Goal: Task Accomplishment & Management: Manage account settings

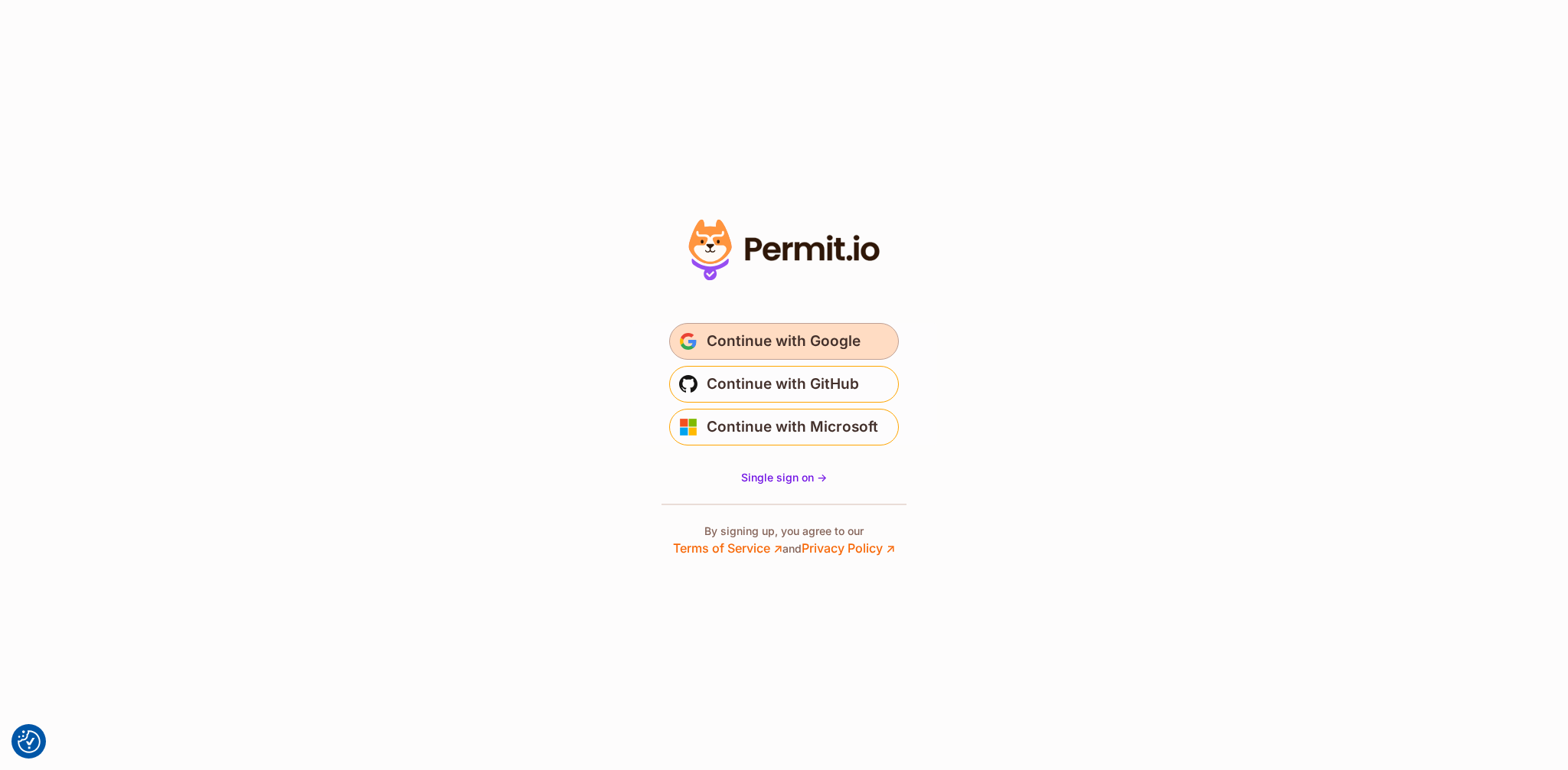
click at [750, 343] on span "Continue with Google" at bounding box center [783, 341] width 153 height 24
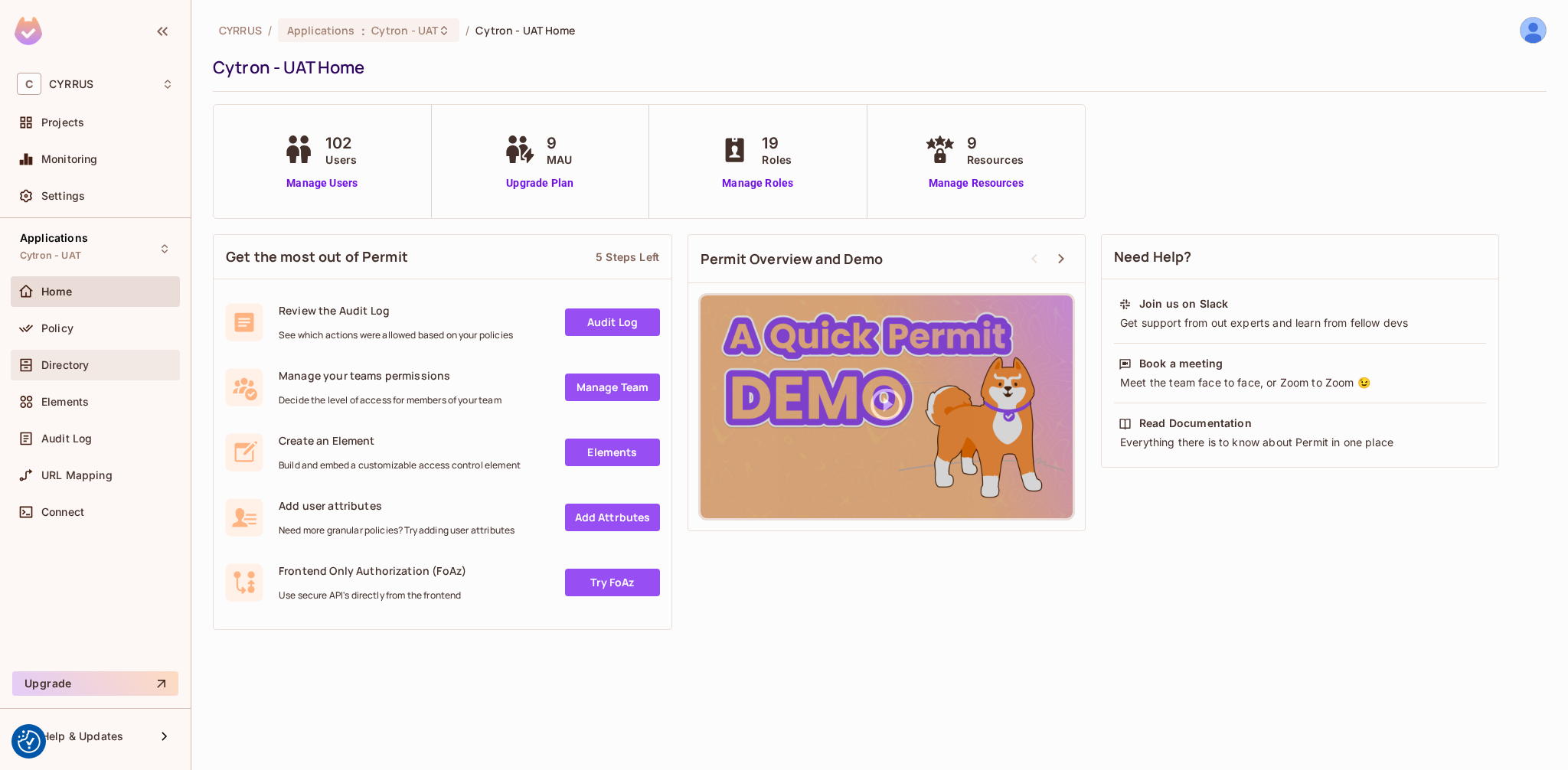
click at [91, 362] on div "Directory" at bounding box center [107, 365] width 132 height 12
